Goal: Task Accomplishment & Management: Manage account settings

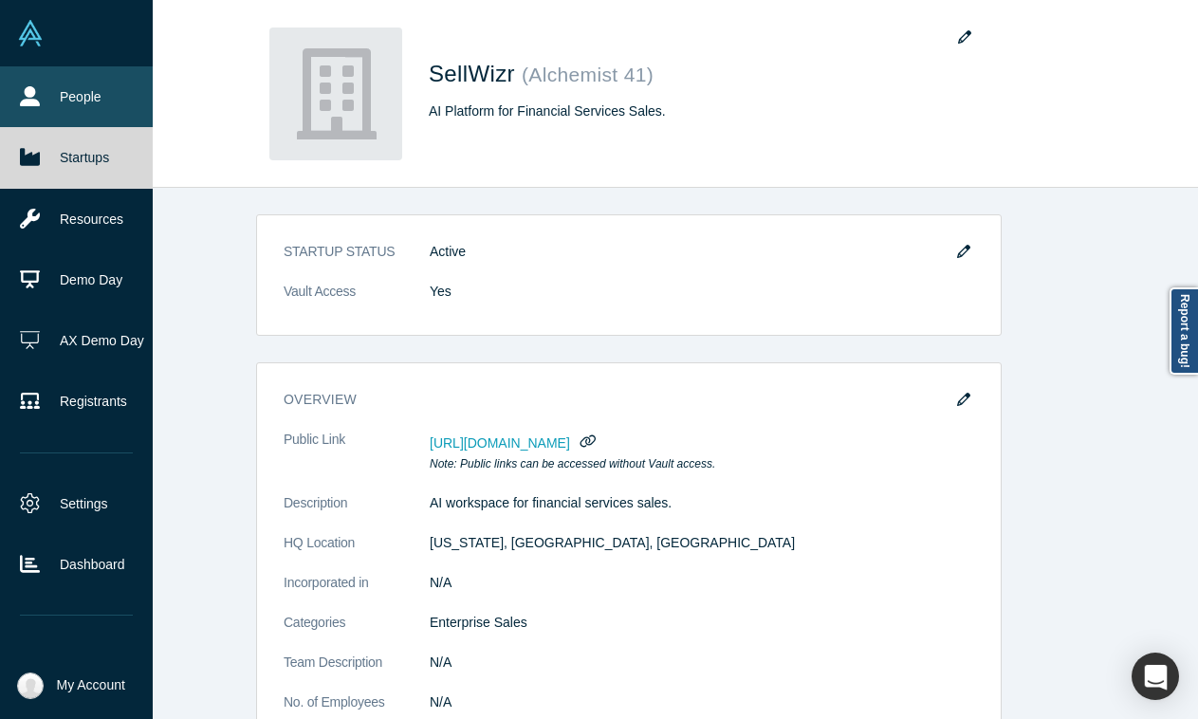
click at [46, 87] on link "People" at bounding box center [76, 96] width 153 height 61
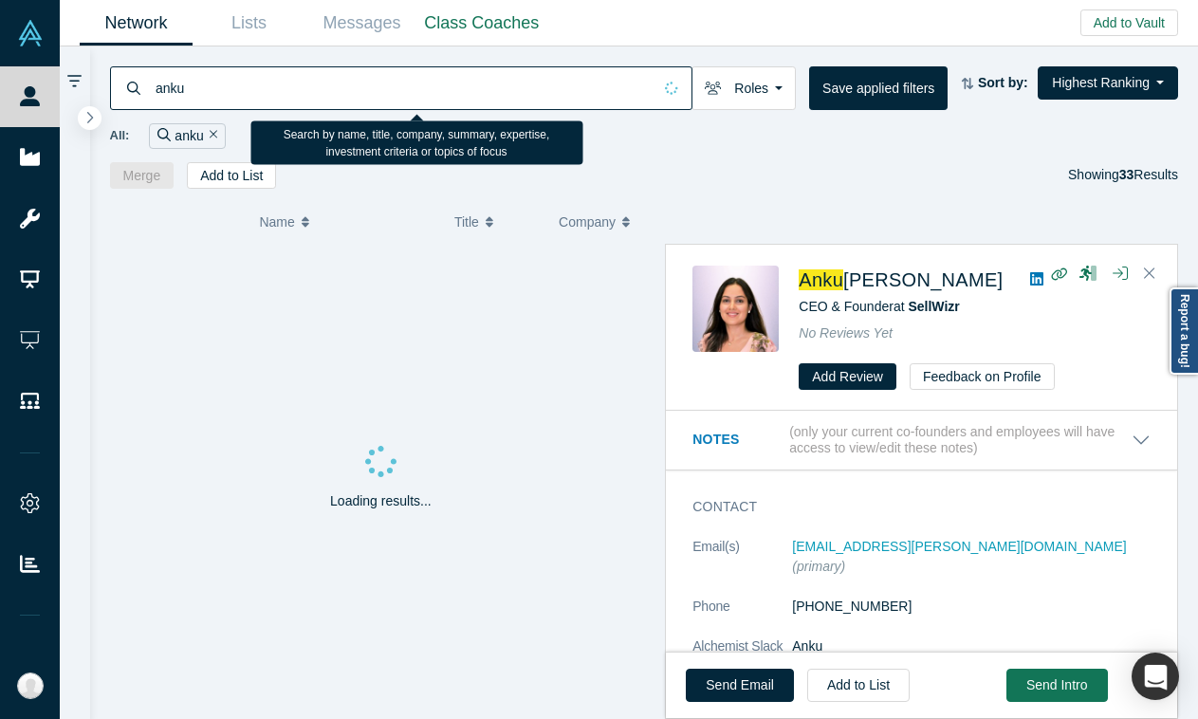
click at [293, 81] on input "anku" at bounding box center [403, 87] width 498 height 45
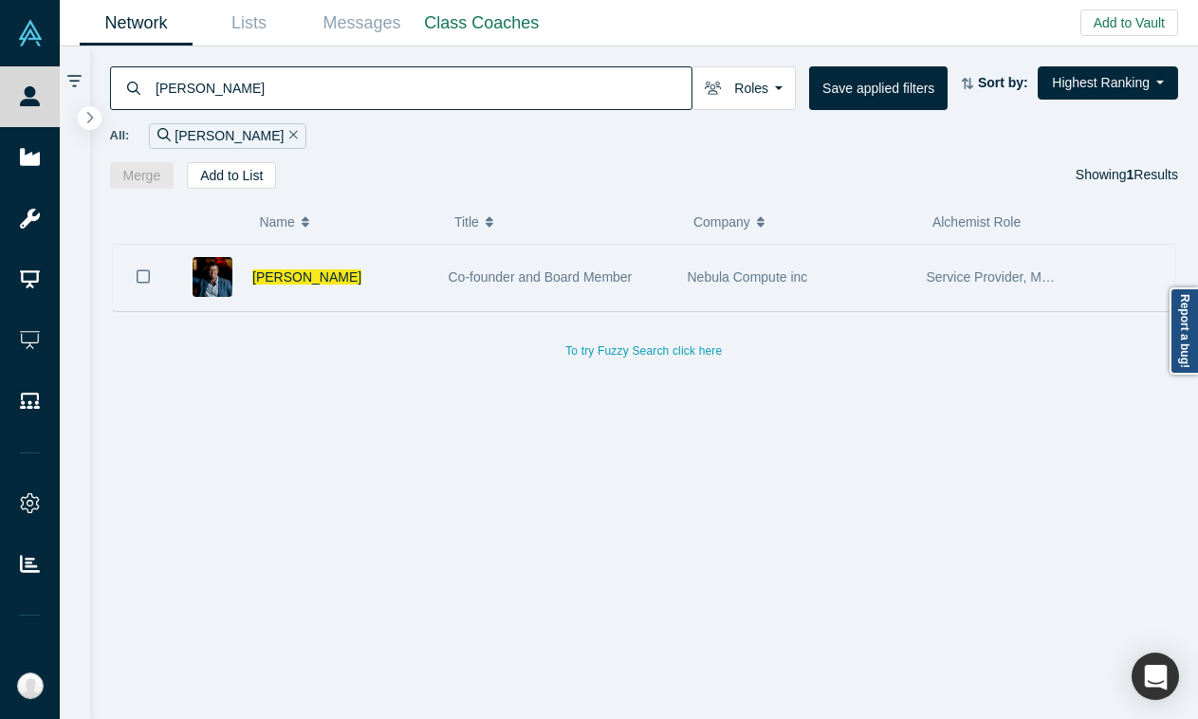
click at [521, 279] on span "Co-founder and Board Member" at bounding box center [541, 276] width 184 height 15
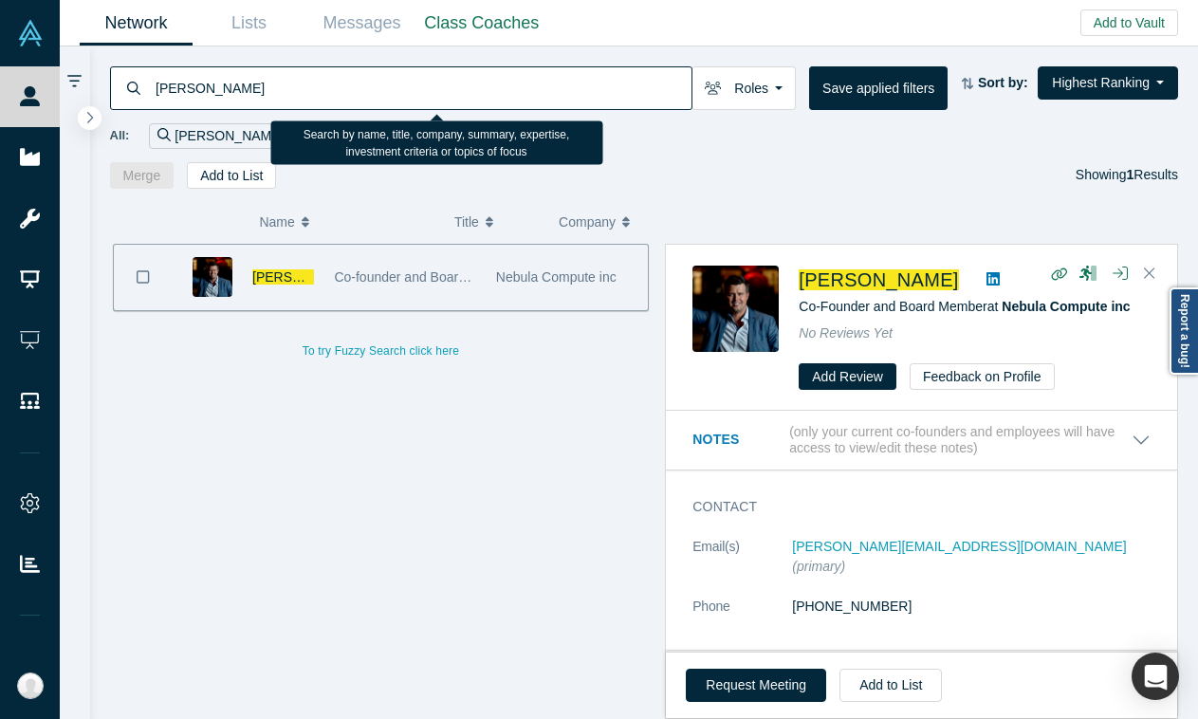
click at [231, 91] on input "[PERSON_NAME]" at bounding box center [423, 87] width 538 height 45
paste input "[EMAIL_ADDRESS][DOMAIN_NAME]"
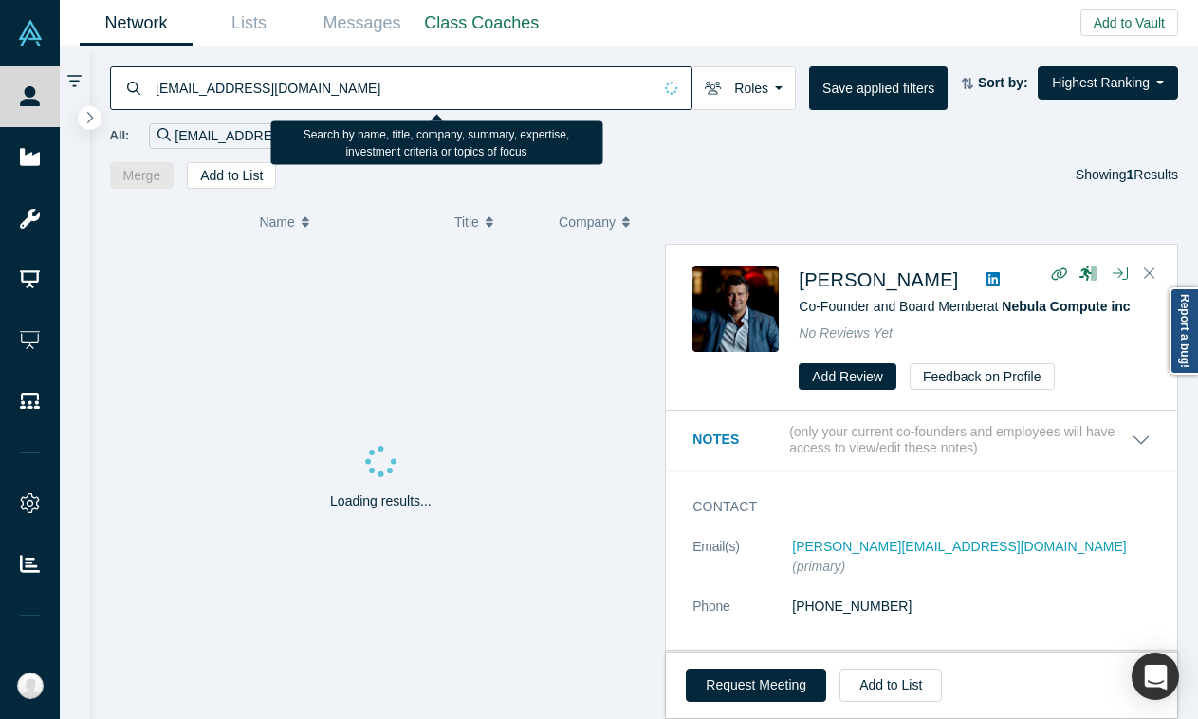
drag, startPoint x: 332, startPoint y: 92, endPoint x: 209, endPoint y: 88, distance: 123.3
click at [209, 88] on input "[EMAIL_ADDRESS][DOMAIN_NAME]" at bounding box center [403, 87] width 498 height 45
click at [197, 87] on input "[EMAIL_ADDRESS][DOMAIN_NAME]" at bounding box center [403, 87] width 498 height 45
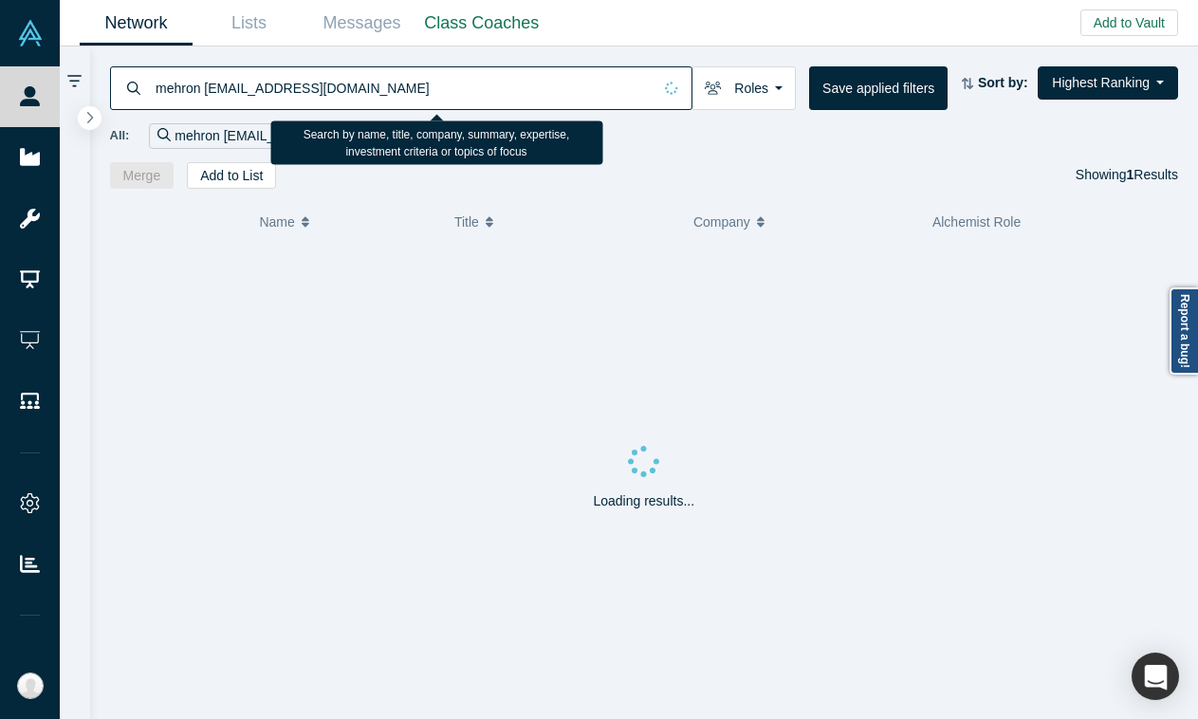
drag, startPoint x: 310, startPoint y: 92, endPoint x: 239, endPoint y: 91, distance: 71.1
click at [239, 91] on input "mehron [EMAIL_ADDRESS][DOMAIN_NAME]" at bounding box center [403, 87] width 498 height 45
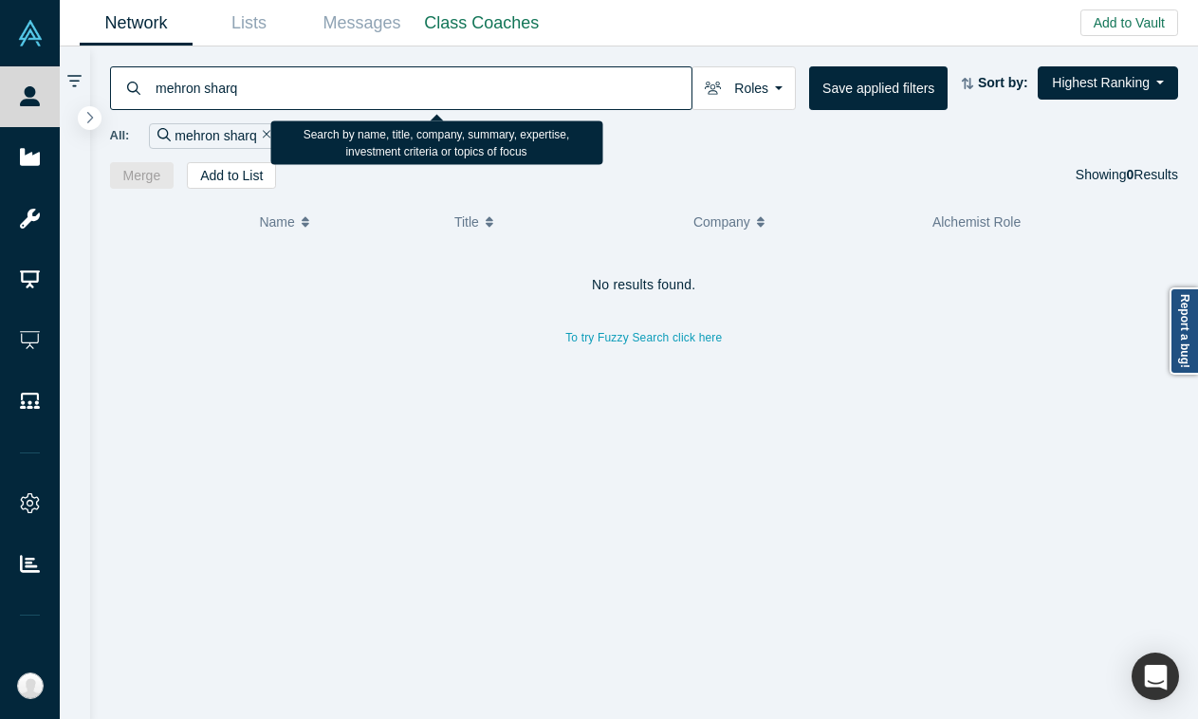
type input "mehron sharq"
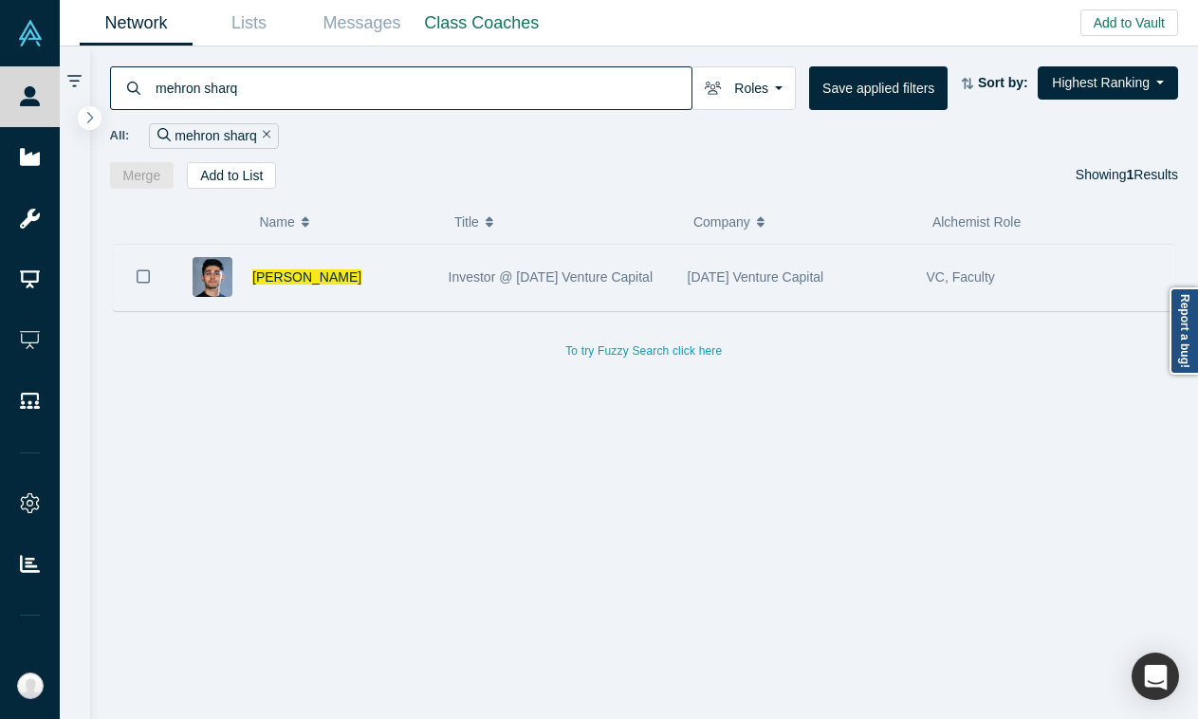
click at [465, 270] on span "Investor @ [DATE] Venture Capital" at bounding box center [551, 276] width 205 height 15
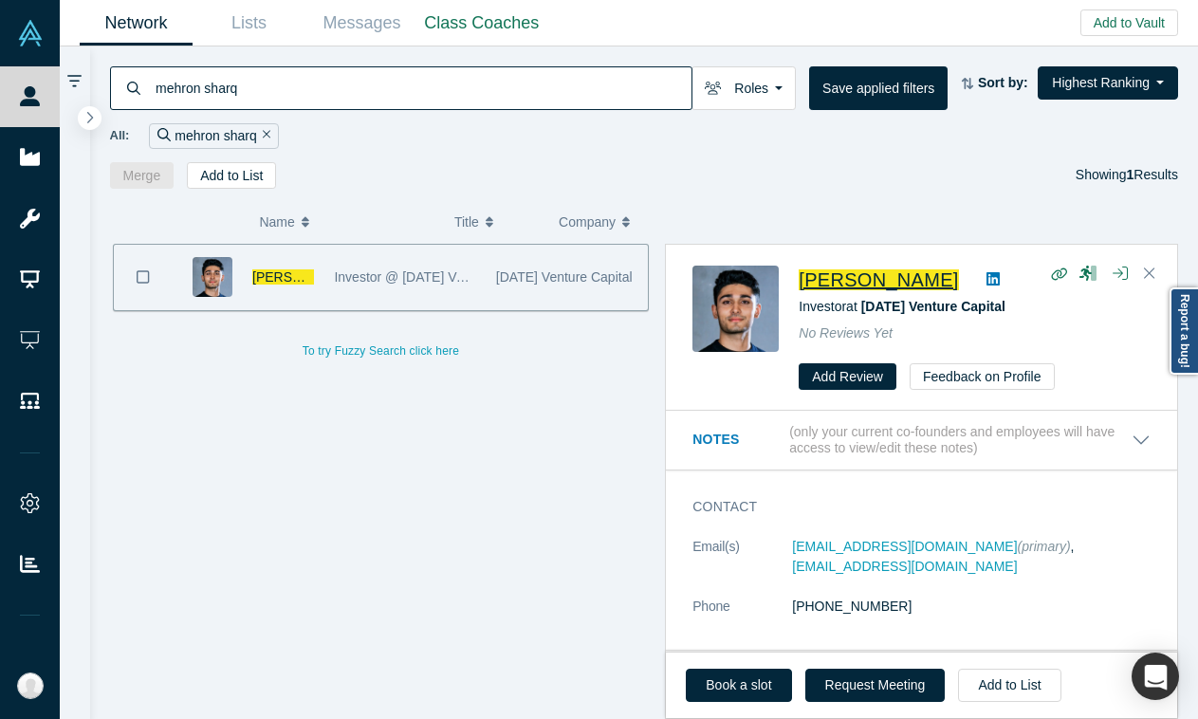
click at [873, 279] on span "[PERSON_NAME]" at bounding box center [878, 279] width 159 height 21
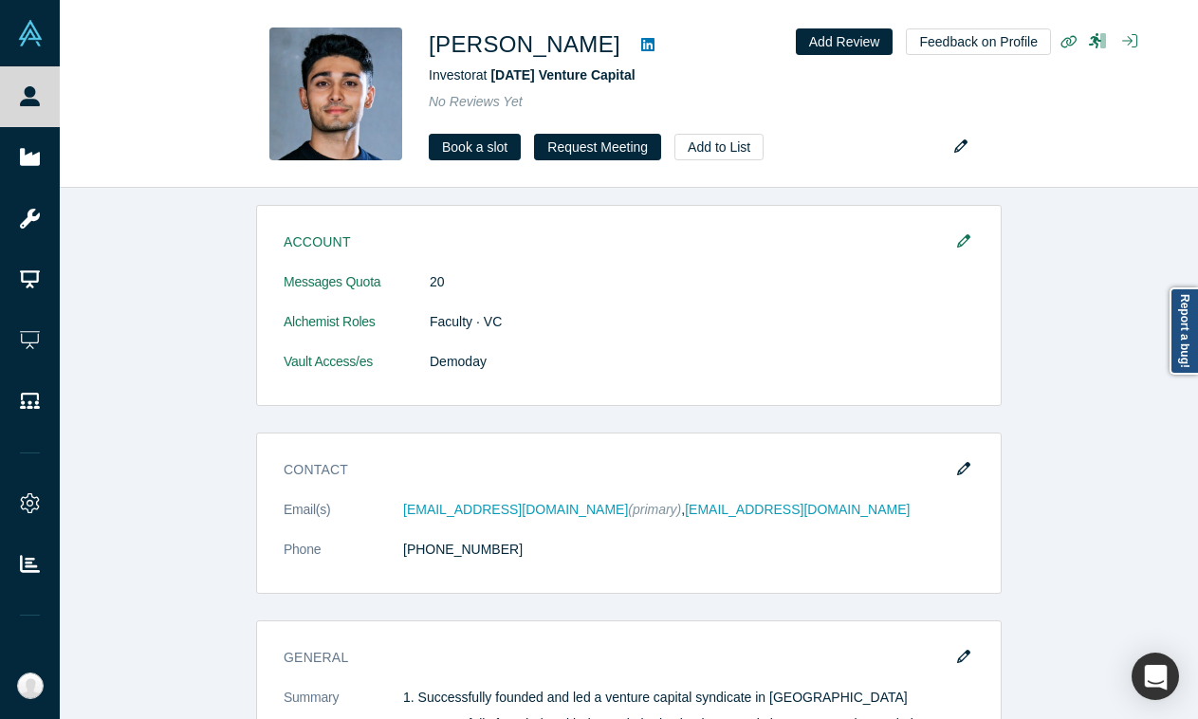
scroll to position [1391, 0]
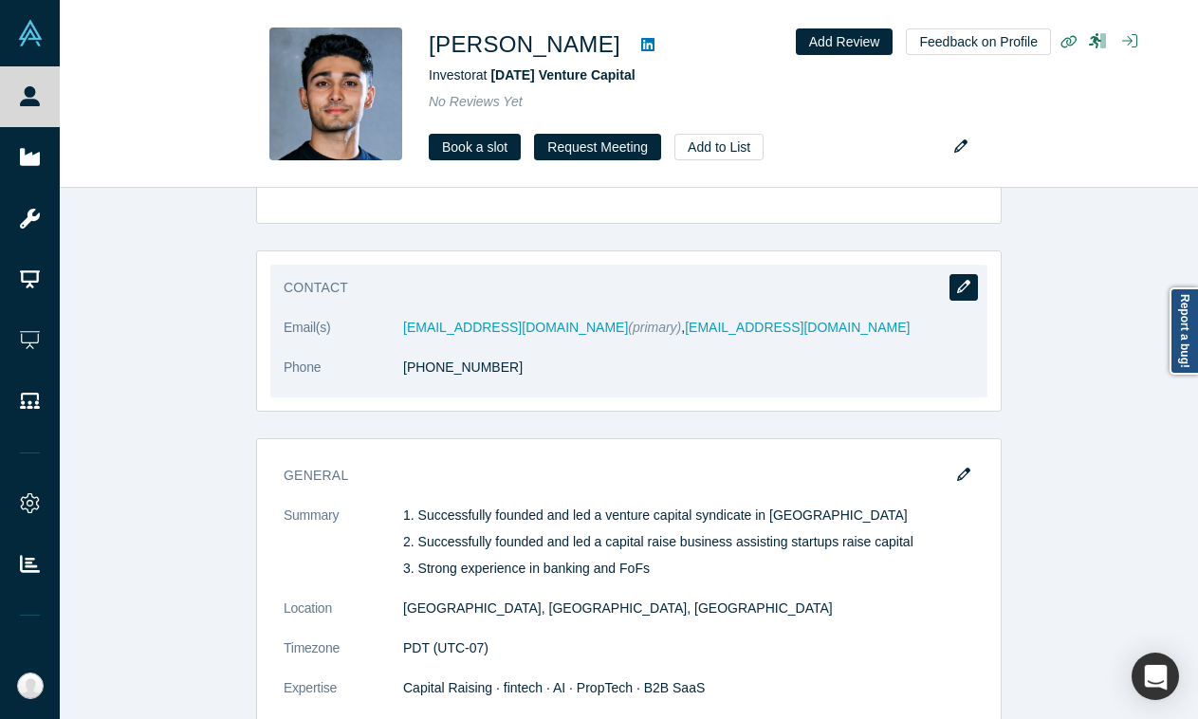
click at [967, 281] on icon "button" at bounding box center [963, 286] width 13 height 13
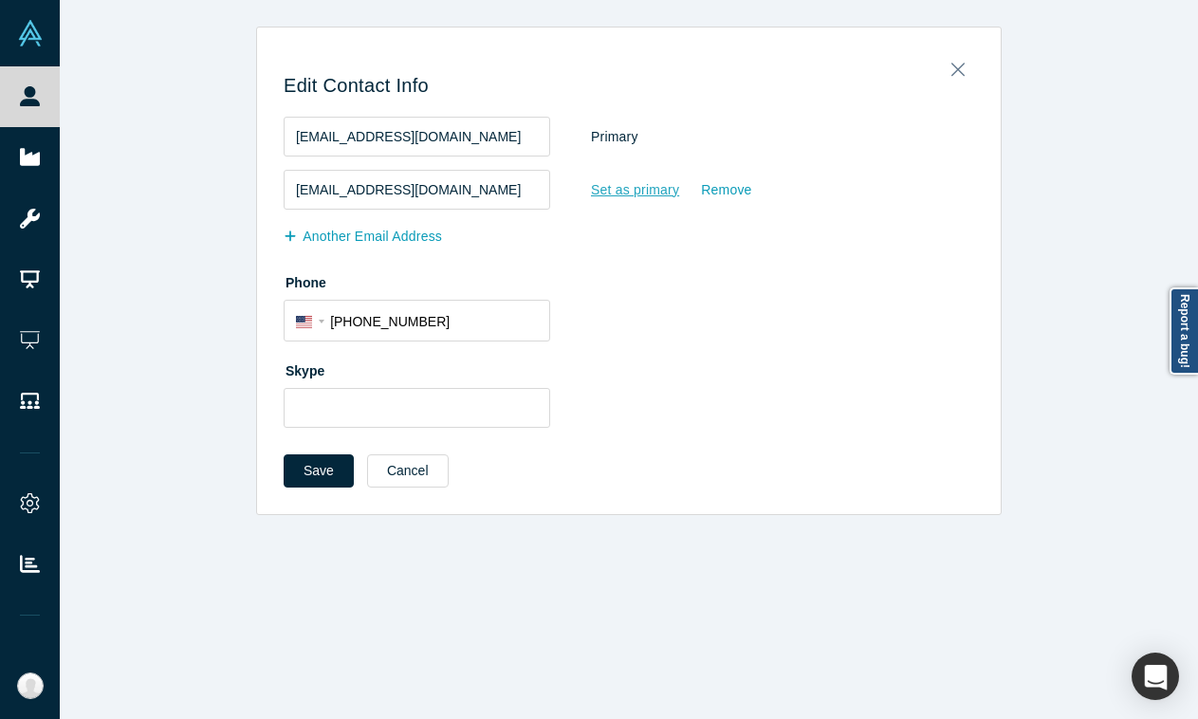
click at [671, 193] on div "Set as primary" at bounding box center [635, 190] width 90 height 33
click at [0, 0] on input "Set as primary" at bounding box center [0, 0] width 0 height 0
click at [731, 133] on div "Remove" at bounding box center [726, 136] width 52 height 33
click at [0, 0] on input "Remove" at bounding box center [0, 0] width 0 height 0
click at [375, 315] on input "+1 949 874 4340" at bounding box center [434, 322] width 208 height 28
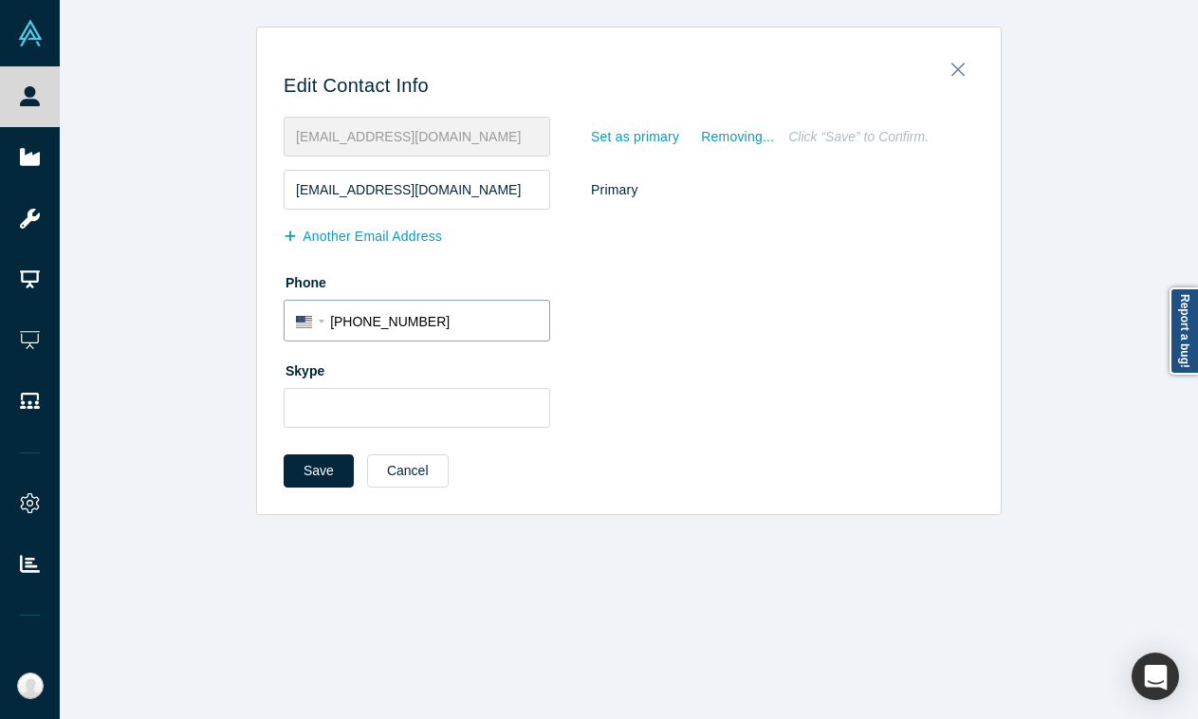
click at [375, 315] on input "+1 949 874 4340" at bounding box center [434, 322] width 208 height 28
drag, startPoint x: 433, startPoint y: 327, endPoint x: 337, endPoint y: 321, distance: 96.9
click at [337, 321] on input "+1 949 874 4340" at bounding box center [434, 322] width 208 height 28
paste input "tel"
select select "US"
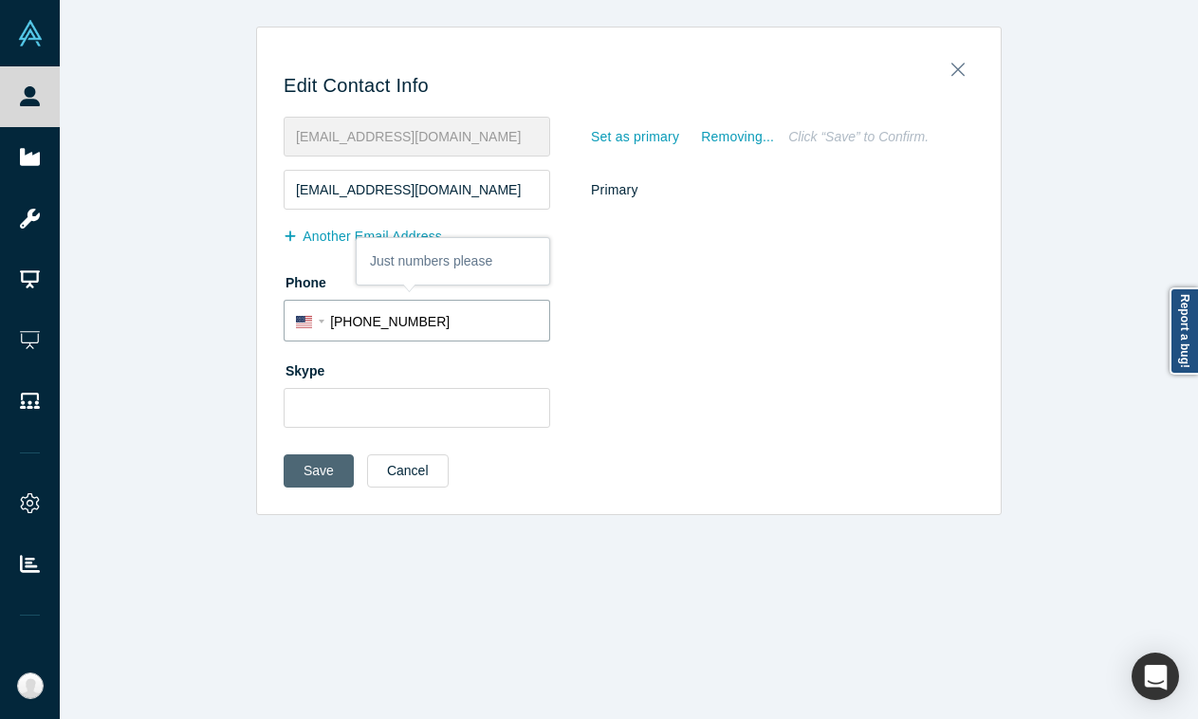
type input "+1 949 874 4340"
click at [326, 477] on button "Save" at bounding box center [319, 470] width 70 height 33
